Goal: Task Accomplishment & Management: Complete application form

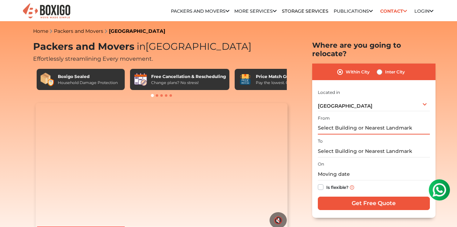
click at [339, 122] on input "text" at bounding box center [374, 128] width 112 height 12
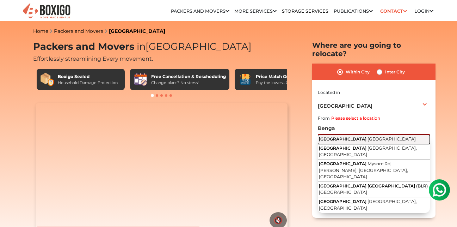
click at [342, 136] on span "[GEOGRAPHIC_DATA]" at bounding box center [343, 138] width 48 height 5
type input "Bengaluru, Karnataka"
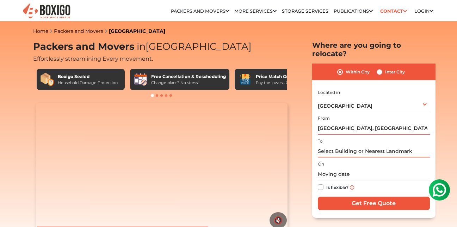
click at [335, 146] on input "text" at bounding box center [374, 151] width 112 height 12
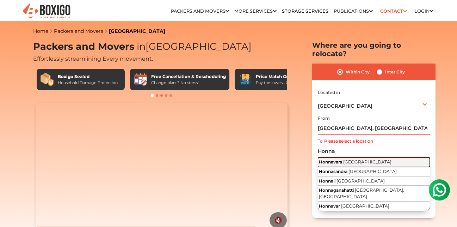
click at [336, 159] on span "Honnavara" at bounding box center [330, 161] width 23 height 5
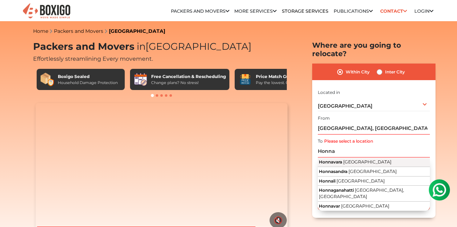
type input "Honnavara, Karnataka"
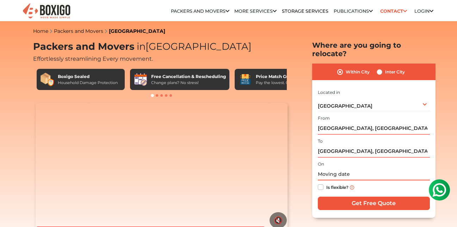
click at [331, 168] on input "text" at bounding box center [374, 174] width 112 height 12
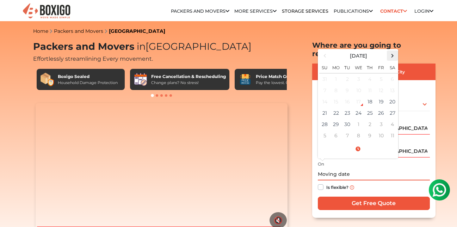
click at [393, 51] on span at bounding box center [393, 56] width 10 height 10
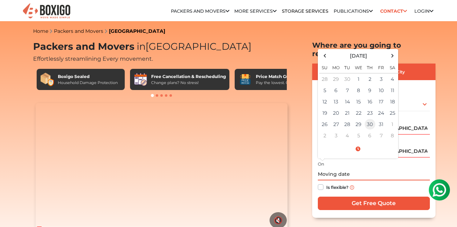
click at [372, 119] on td "30" at bounding box center [370, 123] width 11 height 11
type input "10/30/2025 12:00 AM"
click at [369, 180] on div "Is flexible?" at bounding box center [374, 187] width 112 height 14
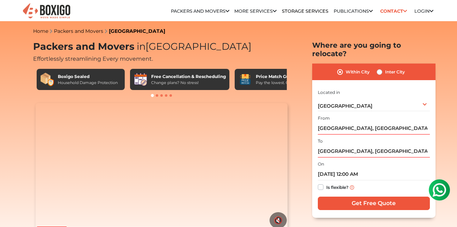
click at [326, 183] on label "Is flexible?" at bounding box center [337, 186] width 22 height 7
click at [322, 183] on input "Is flexible?" at bounding box center [321, 186] width 6 height 7
checkbox input "true"
click at [345, 201] on input "Get Free Quote" at bounding box center [374, 202] width 112 height 13
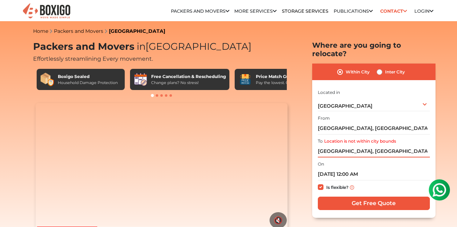
click at [343, 145] on input "Honnavara, Karnataka" at bounding box center [374, 151] width 112 height 12
click at [347, 97] on div "Bengaluru Select City Bangalore Bengaluru Bhopal Bhubaneswar Chennai Coimbatore…" at bounding box center [374, 103] width 112 height 15
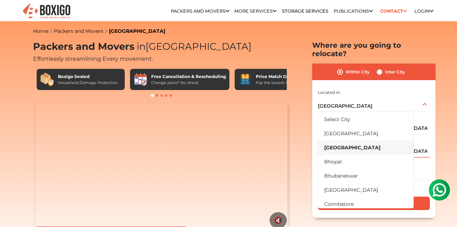
click at [290, 42] on h1 "Packers and Movers in Bangalore" at bounding box center [161, 47] width 257 height 12
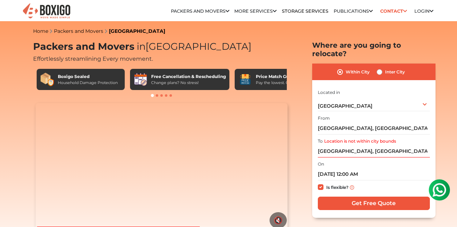
click at [385, 68] on label "Inter City" at bounding box center [395, 72] width 20 height 8
click at [381, 68] on input "Inter City" at bounding box center [380, 71] width 6 height 7
radio input "true"
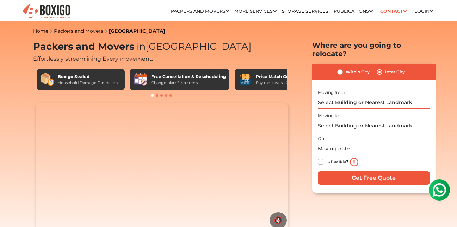
click at [356, 96] on input "text" at bounding box center [374, 102] width 112 height 12
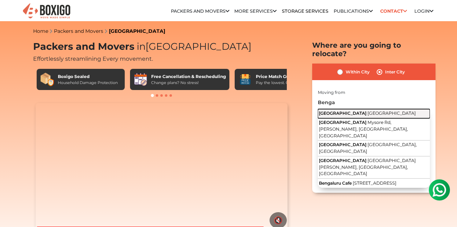
click at [333, 110] on span "[GEOGRAPHIC_DATA]" at bounding box center [343, 112] width 48 height 5
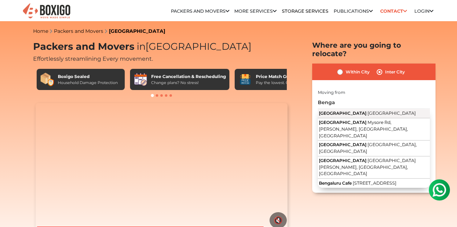
type input "Bengaluru, Karnataka"
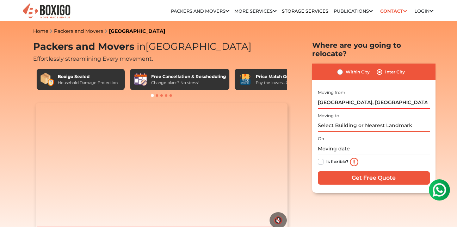
click at [339, 120] on input "text" at bounding box center [374, 126] width 112 height 12
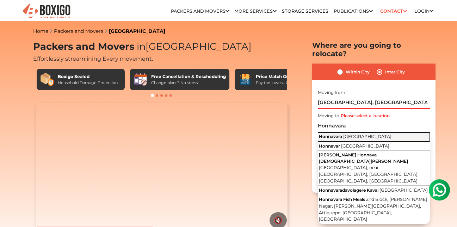
click at [349, 134] on span "[GEOGRAPHIC_DATA]" at bounding box center [367, 136] width 48 height 5
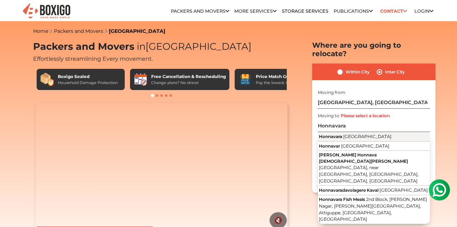
type input "Honnavara, Karnataka"
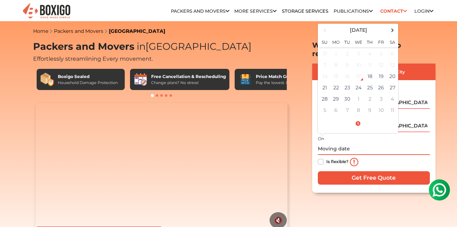
click at [344, 142] on input "text" at bounding box center [374, 148] width 112 height 12
click at [394, 25] on span at bounding box center [393, 30] width 10 height 10
click at [371, 93] on td "30" at bounding box center [370, 98] width 11 height 11
type input "10/30/2025 12:00 AM"
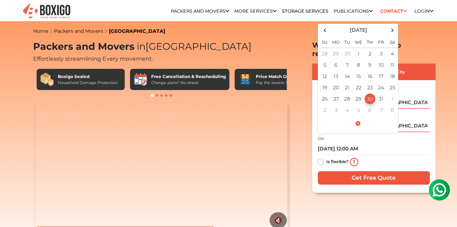
click at [326, 157] on label "Is flexible?" at bounding box center [337, 160] width 22 height 7
click at [322, 157] on input "Is flexible?" at bounding box center [321, 160] width 6 height 7
checkbox input "true"
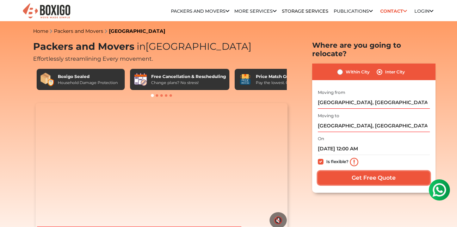
click at [356, 171] on input "Get Free Quote" at bounding box center [374, 177] width 112 height 13
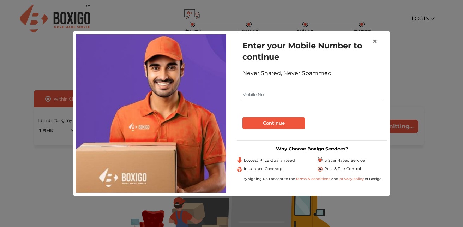
click at [277, 100] on input "text" at bounding box center [311, 94] width 139 height 11
type input "9449061878"
click at [282, 122] on button "Continue" at bounding box center [273, 123] width 62 height 12
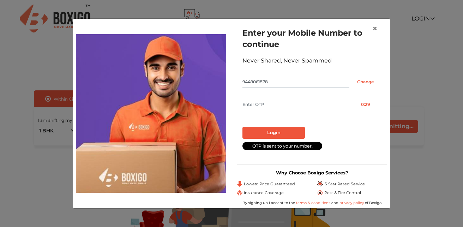
click at [263, 101] on input "text" at bounding box center [295, 104] width 107 height 11
type input "8481"
click at [270, 130] on button "Login" at bounding box center [273, 133] width 62 height 12
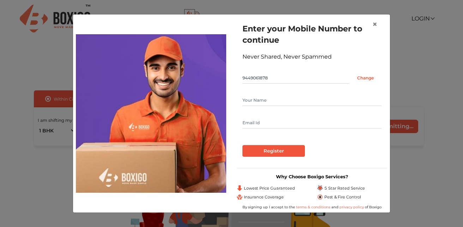
click at [257, 99] on input "text" at bounding box center [311, 99] width 139 height 11
type input "[PERSON_NAME]"
click at [279, 155] on input "Register" at bounding box center [273, 151] width 62 height 12
type input "[PERSON_NAME][EMAIL_ADDRESS][PERSON_NAME][DOMAIN_NAME]"
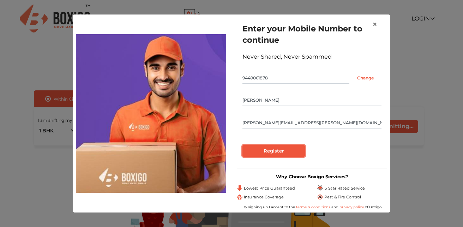
click at [269, 152] on input "Register" at bounding box center [273, 151] width 62 height 12
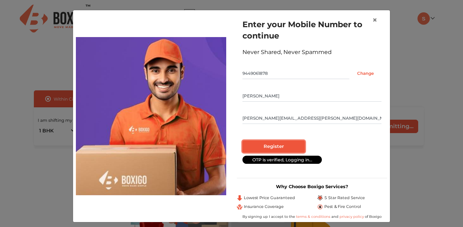
radio input "false"
radio input "true"
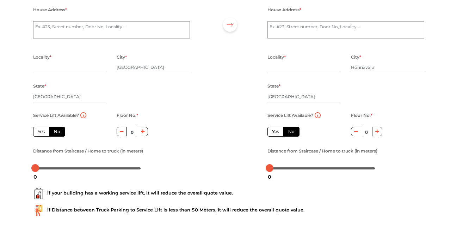
scroll to position [107, 0]
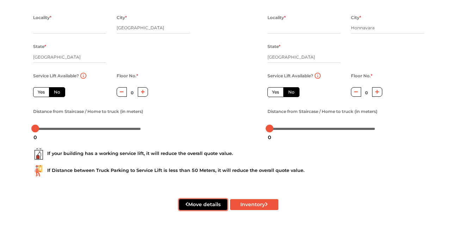
click at [198, 202] on button "Move details" at bounding box center [203, 204] width 48 height 11
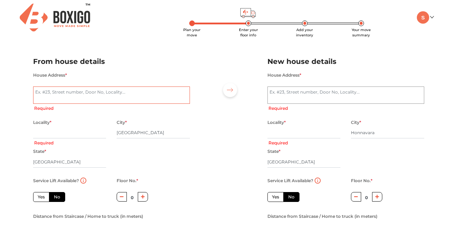
scroll to position [0, 0]
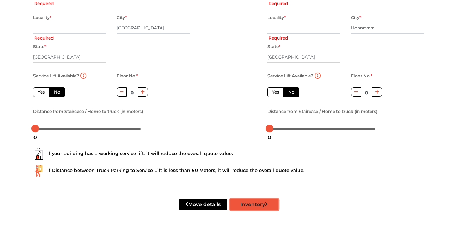
click at [243, 203] on button "Inventory" at bounding box center [254, 204] width 48 height 11
radio input "true"
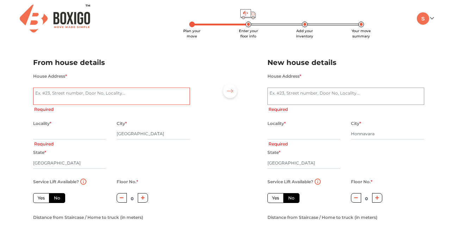
click at [127, 99] on textarea "House Address *" at bounding box center [111, 96] width 157 height 18
type textarea "B"
radio input "true"
type textarea "Ben"
radio input "true"
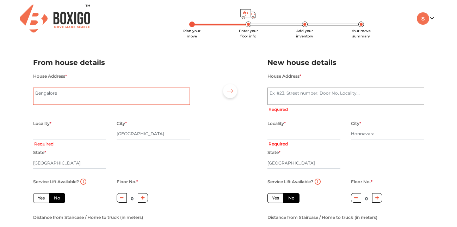
type textarea "Bengalore"
click at [85, 136] on input "text" at bounding box center [69, 133] width 73 height 11
type input "B"
radio input "true"
type input "Ban"
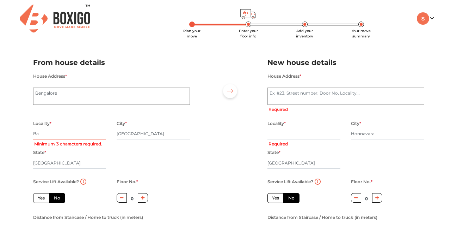
radio input "true"
type input "Banashankari"
click at [293, 98] on textarea "House Address *" at bounding box center [346, 96] width 157 height 18
radio input "true"
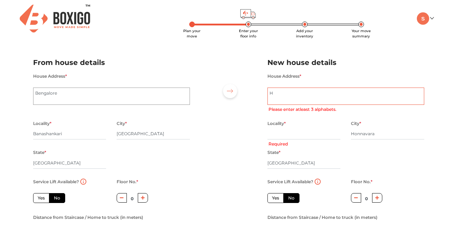
type textarea "Ho"
radio input "true"
type textarea "Honnavara"
radio input "true"
type input "Ho"
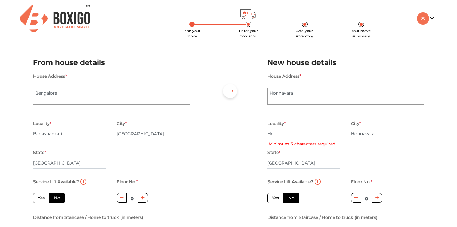
radio input "true"
type input "Honnavara"
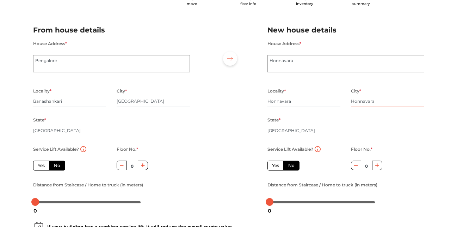
scroll to position [46, 0]
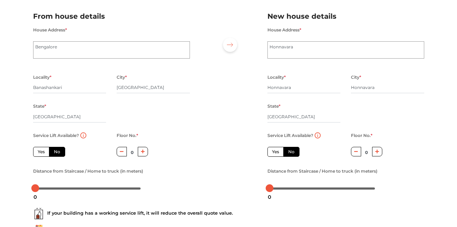
click at [42, 155] on label "Yes" at bounding box center [41, 152] width 16 height 10
click at [42, 153] on input "Yes" at bounding box center [40, 150] width 5 height 5
radio input "true"
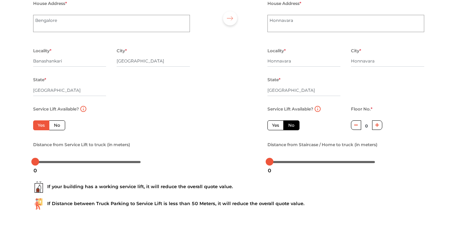
scroll to position [90, 0]
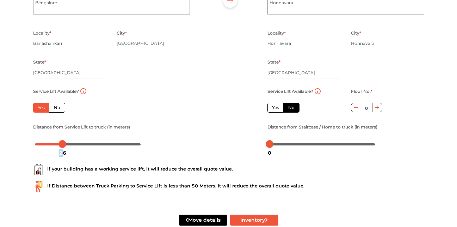
drag, startPoint x: 35, startPoint y: 147, endPoint x: 61, endPoint y: 149, distance: 26.2
click at [62, 149] on div "26" at bounding box center [62, 153] width 13 height 12
drag, startPoint x: 62, startPoint y: 148, endPoint x: 169, endPoint y: 150, distance: 106.9
click at [169, 136] on body "Plan your move Enter your floor info Add your inventory Your move summary My Mo…" at bounding box center [228, 23] width 457 height 227
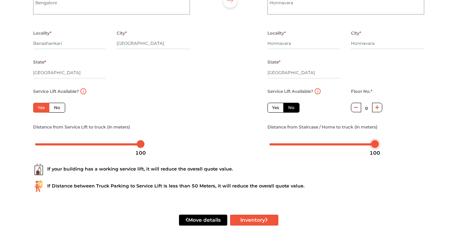
drag, startPoint x: 271, startPoint y: 146, endPoint x: 412, endPoint y: 156, distance: 141.4
click at [412, 156] on form "From house details House Address * [GEOGRAPHIC_DATA] Locality * [GEOGRAPHIC_DAT…" at bounding box center [228, 100] width 391 height 284
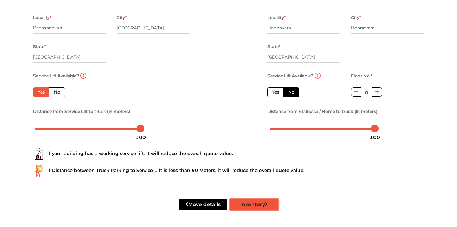
click at [250, 203] on button "Inventory" at bounding box center [254, 204] width 48 height 11
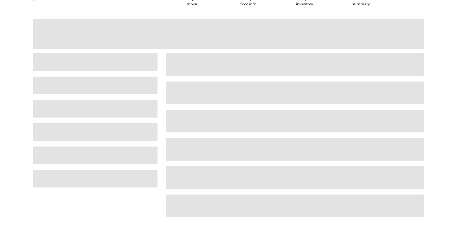
scroll to position [14, 0]
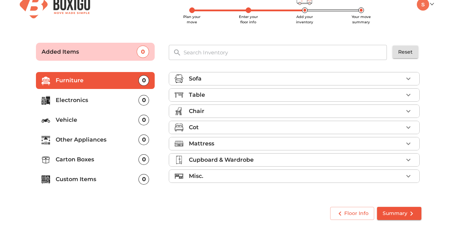
click at [406, 95] on icon "button" at bounding box center [408, 95] width 8 height 8
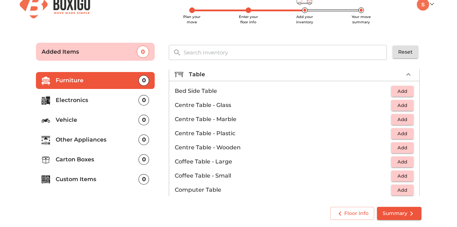
scroll to position [20, 0]
click at [399, 164] on span "Add" at bounding box center [403, 162] width 16 height 8
click at [400, 176] on span "Add" at bounding box center [403, 176] width 16 height 8
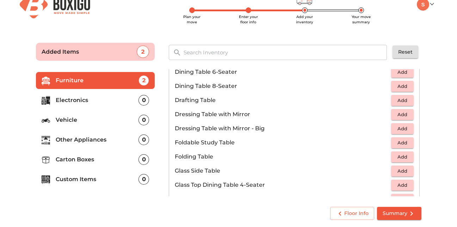
scroll to position [167, 0]
click at [399, 159] on span "Add" at bounding box center [403, 156] width 16 height 8
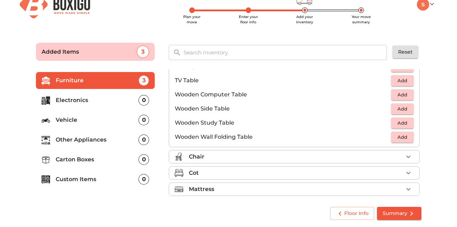
scroll to position [492, 0]
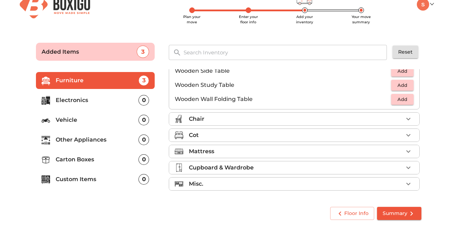
click at [316, 137] on div "Cot" at bounding box center [296, 135] width 214 height 8
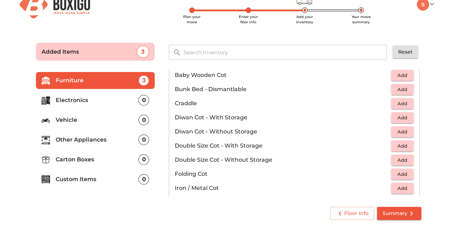
scroll to position [40, 0]
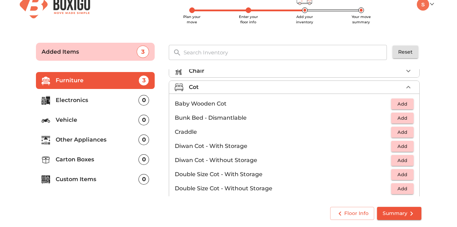
click at [407, 88] on icon "button" at bounding box center [408, 87] width 8 height 8
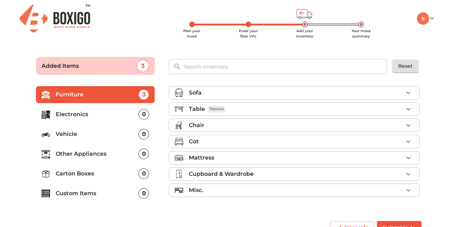
scroll to position [14, 0]
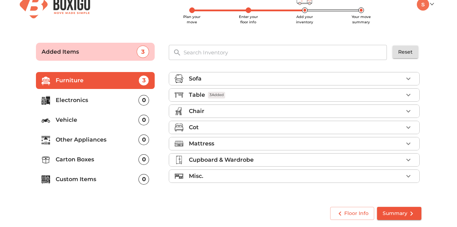
click at [332, 173] on div "Misc." at bounding box center [296, 176] width 214 height 8
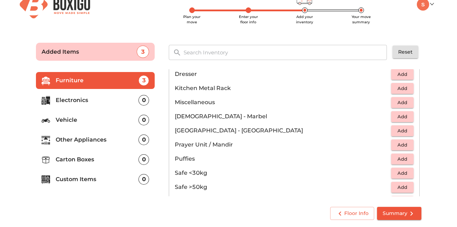
scroll to position [246, 0]
click at [403, 131] on span "Add" at bounding box center [403, 130] width 16 height 8
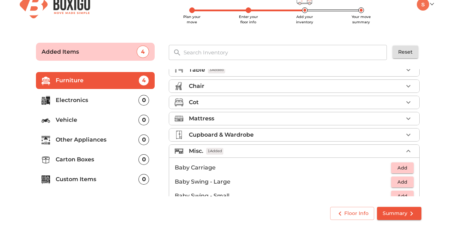
scroll to position [7, 0]
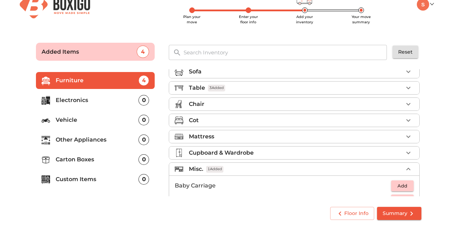
click at [342, 167] on div "Misc. 1 Added" at bounding box center [296, 169] width 214 height 8
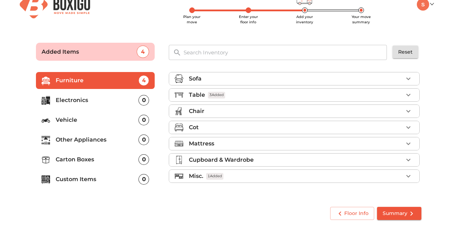
scroll to position [0, 0]
click at [300, 161] on div "Cupboard & Wardrobe" at bounding box center [296, 159] width 214 height 8
click at [264, 126] on div "Cot" at bounding box center [296, 127] width 214 height 8
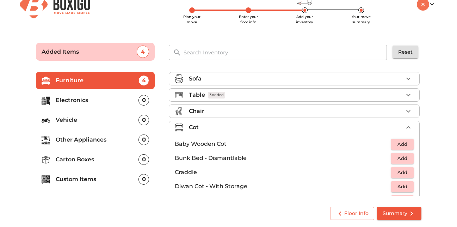
click at [264, 126] on div "Cot" at bounding box center [296, 127] width 214 height 8
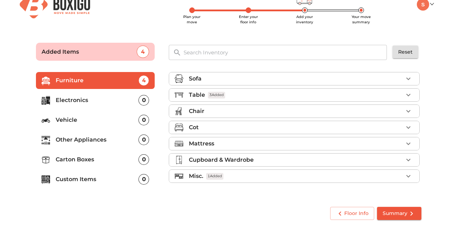
click at [247, 161] on p "Cupboard & Wardrobe" at bounding box center [221, 159] width 65 height 8
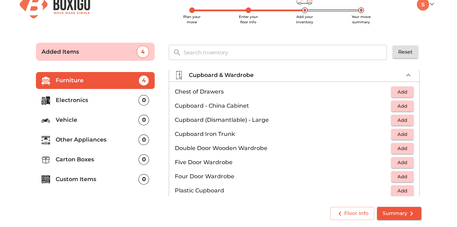
scroll to position [80, 0]
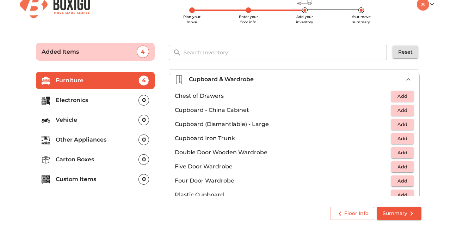
click at [399, 111] on span "Add" at bounding box center [403, 110] width 16 height 8
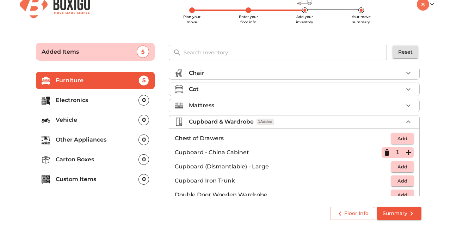
scroll to position [17, 0]
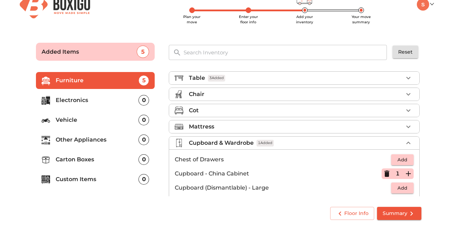
click at [283, 126] on div "Mattress" at bounding box center [296, 126] width 214 height 8
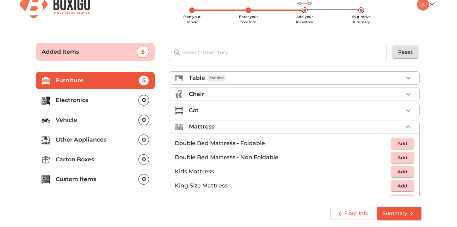
click at [258, 110] on div "Cot" at bounding box center [296, 110] width 214 height 8
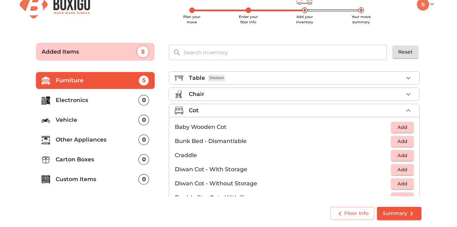
click at [258, 110] on div "Cot" at bounding box center [296, 110] width 214 height 8
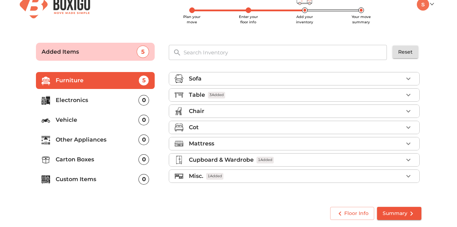
scroll to position [0, 0]
click at [256, 128] on div "Cot" at bounding box center [296, 127] width 214 height 8
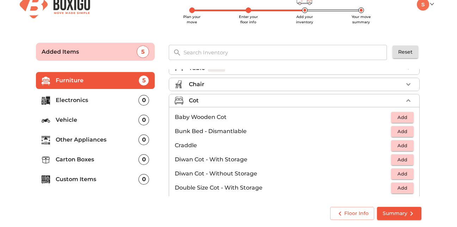
scroll to position [30, 0]
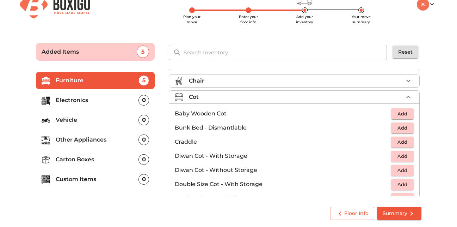
click at [398, 159] on span "Add" at bounding box center [403, 156] width 16 height 8
click at [272, 98] on div "Cot 1 Added" at bounding box center [296, 97] width 214 height 8
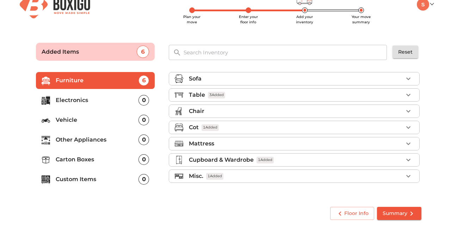
scroll to position [0, 0]
click at [272, 109] on div "Chair" at bounding box center [296, 111] width 214 height 8
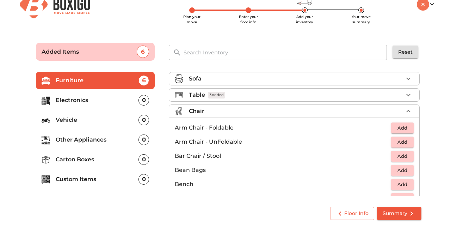
click at [272, 109] on div "Chair" at bounding box center [296, 111] width 214 height 8
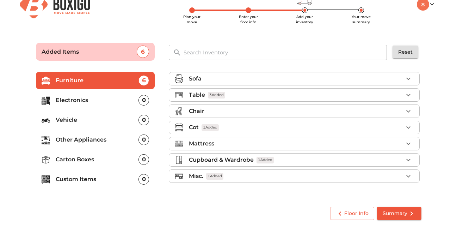
click at [388, 210] on span "Summary" at bounding box center [399, 213] width 33 height 9
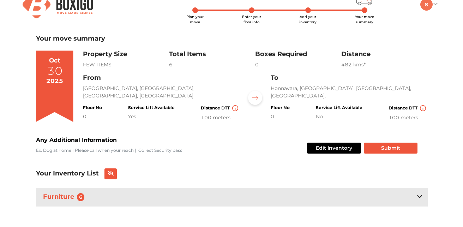
scroll to position [19, 0]
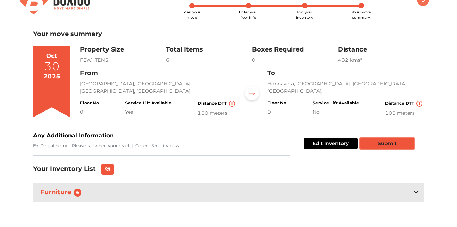
click at [400, 144] on button "Submit" at bounding box center [388, 143] width 54 height 11
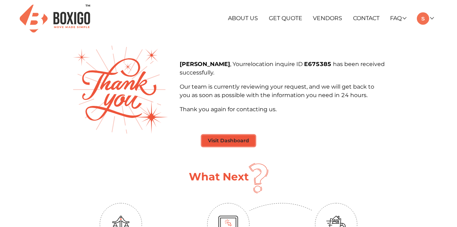
click at [238, 143] on button "Visit Dashboard" at bounding box center [228, 140] width 53 height 11
